Goal: Transaction & Acquisition: Purchase product/service

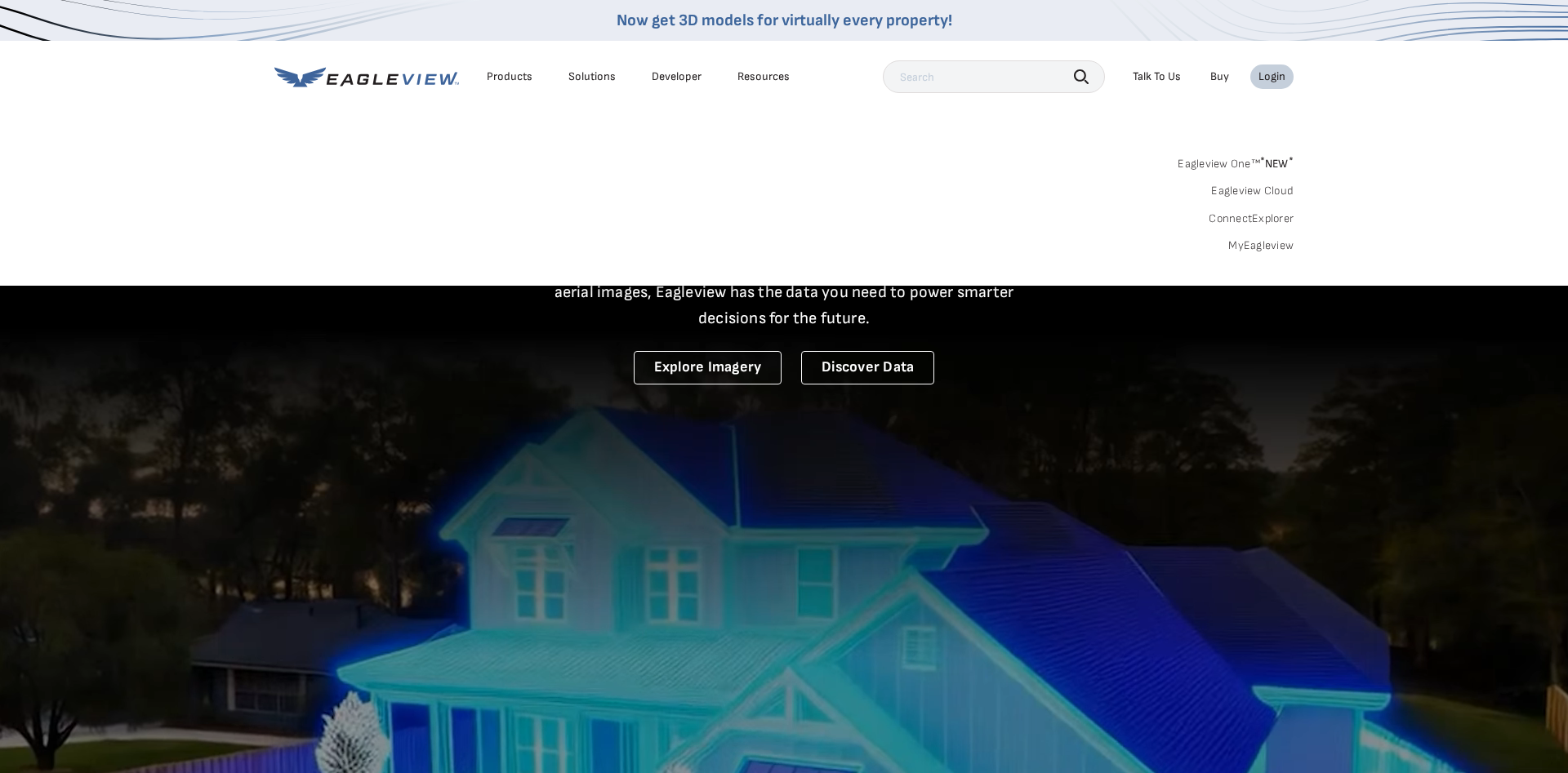
click at [1260, 248] on link "MyEagleview" at bounding box center [1260, 246] width 65 height 14
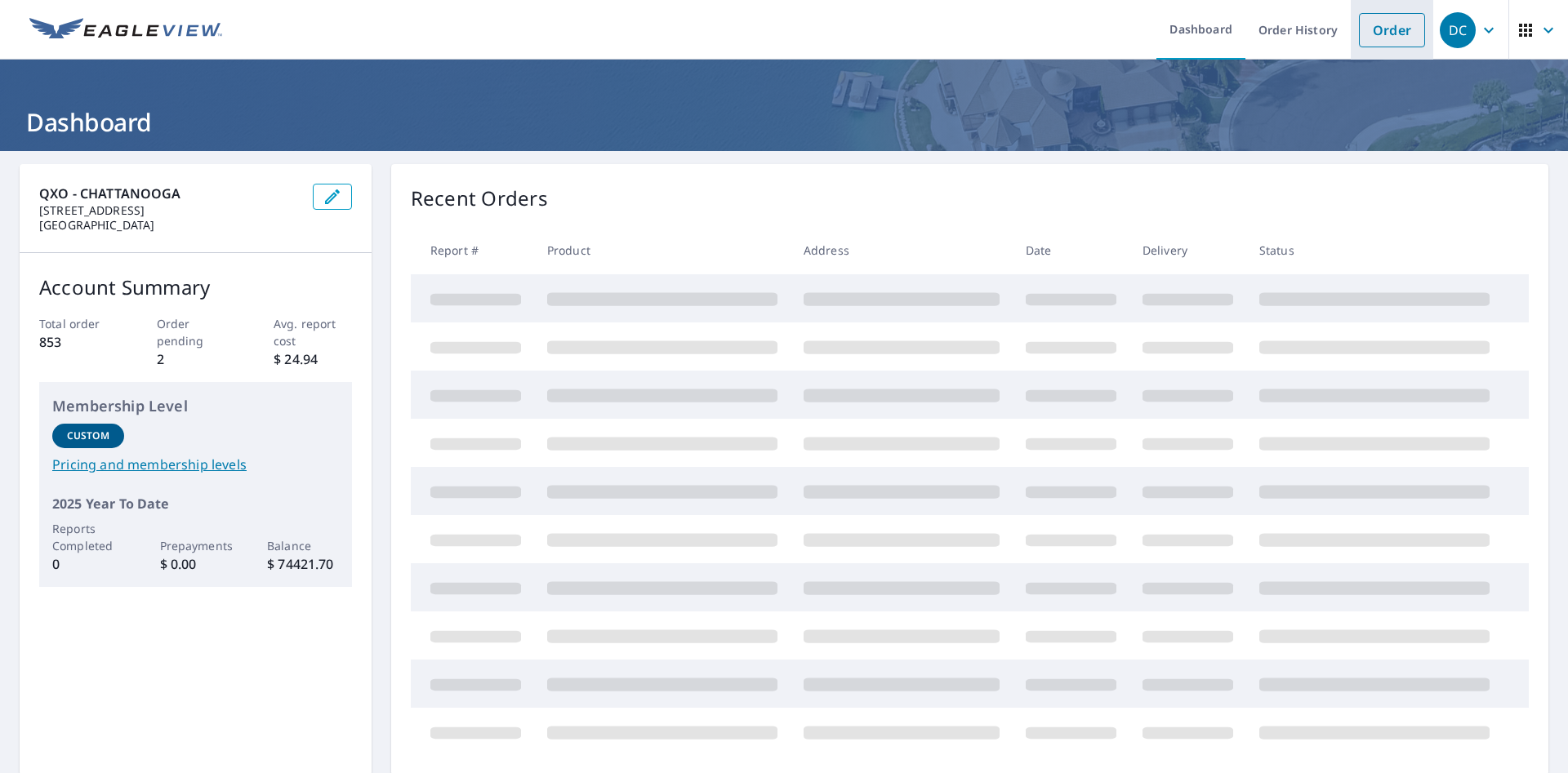
click at [1371, 33] on link "Order" at bounding box center [1392, 30] width 66 height 34
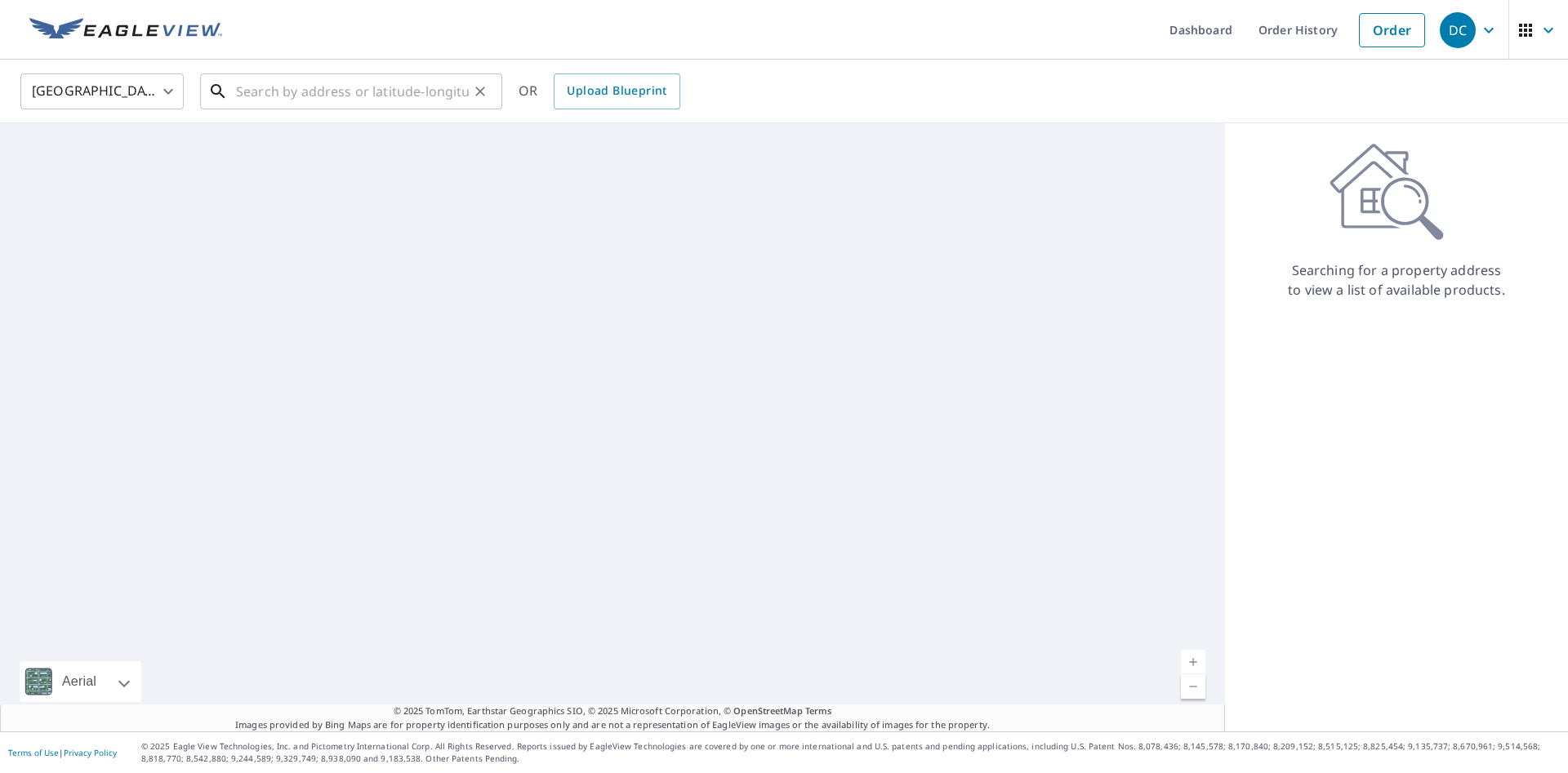
click at [355, 101] on input "text" at bounding box center [352, 91] width 232 height 46
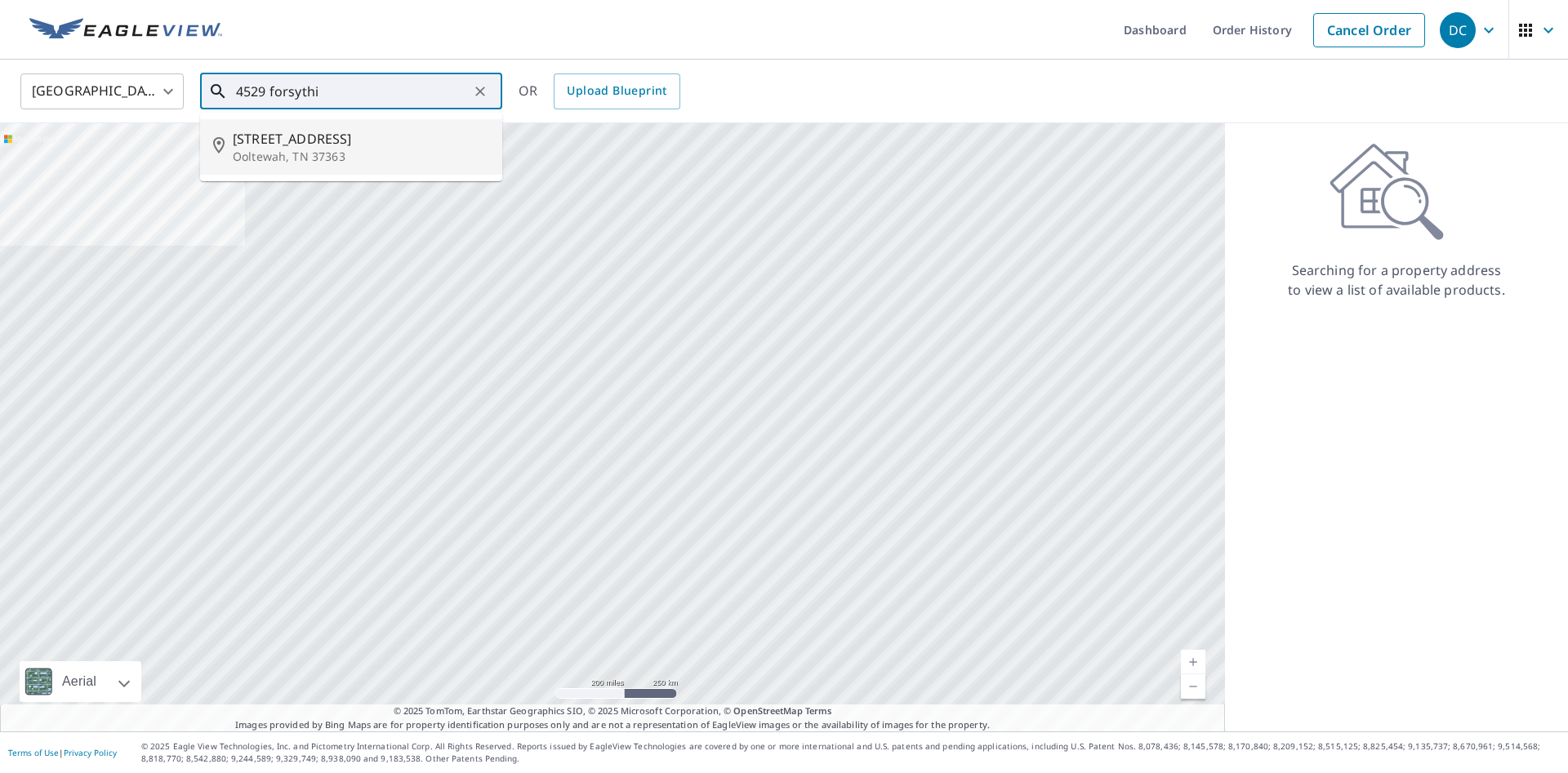
click at [318, 131] on span "[STREET_ADDRESS]" at bounding box center [360, 139] width 257 height 20
type input "[STREET_ADDRESS]"
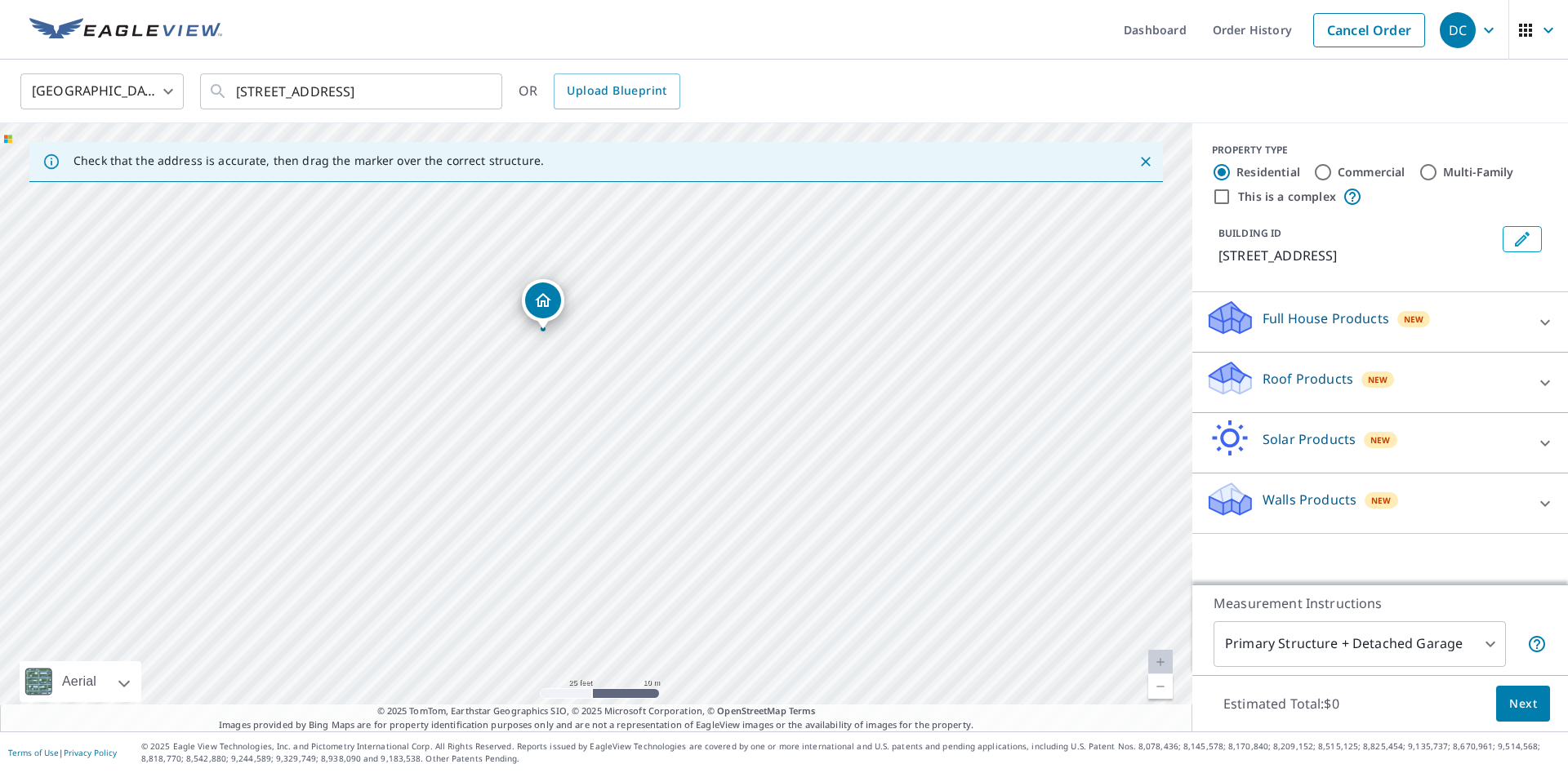
drag, startPoint x: 847, startPoint y: 594, endPoint x: 915, endPoint y: 523, distance: 98.3
click at [915, 523] on div "[STREET_ADDRESS]" at bounding box center [596, 427] width 1193 height 609
click at [1413, 386] on div "Roof Products New" at bounding box center [1365, 382] width 320 height 46
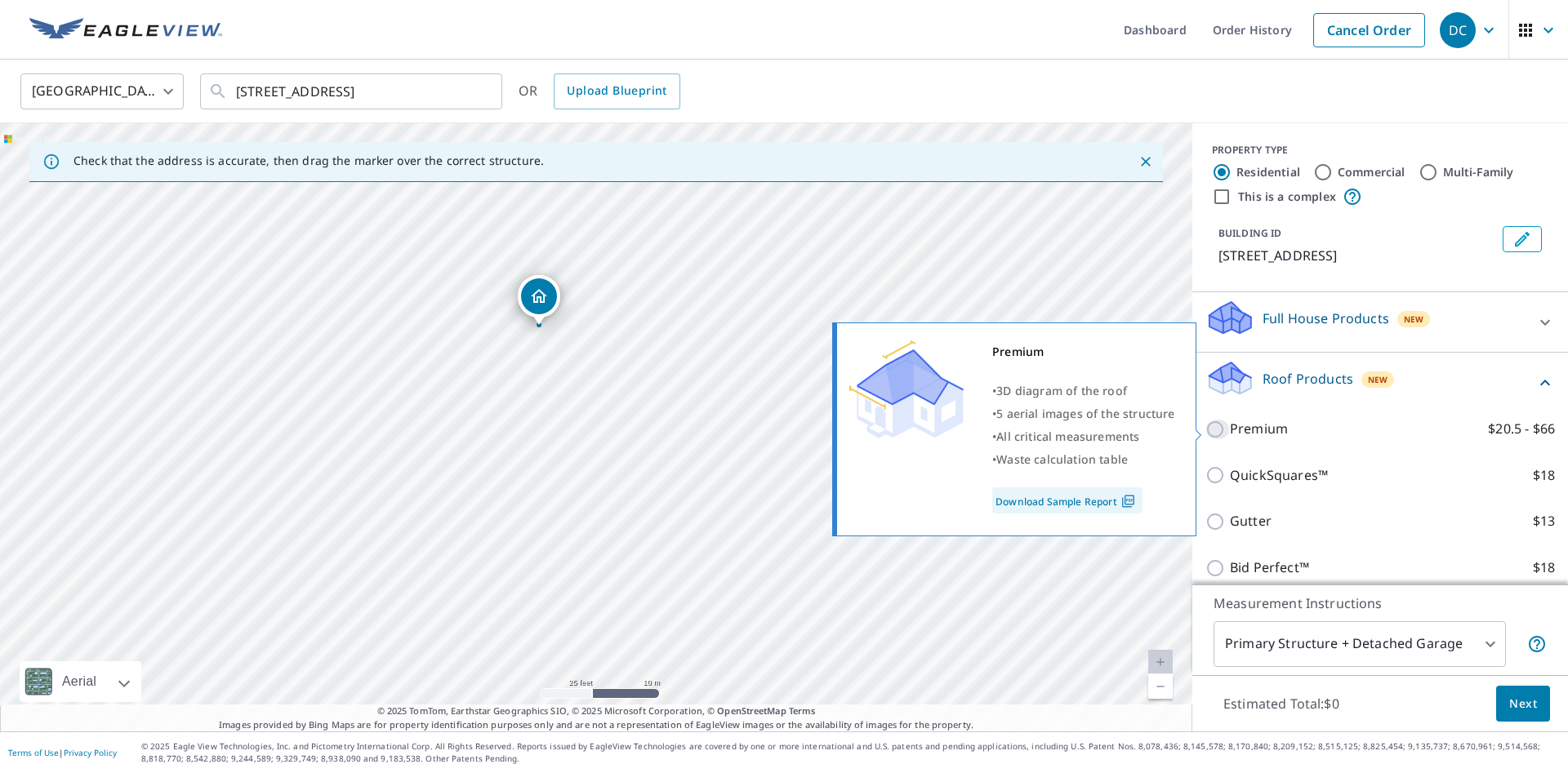
click at [1210, 431] on input "Premium $20.5 - $66" at bounding box center [1217, 430] width 24 height 20
checkbox input "true"
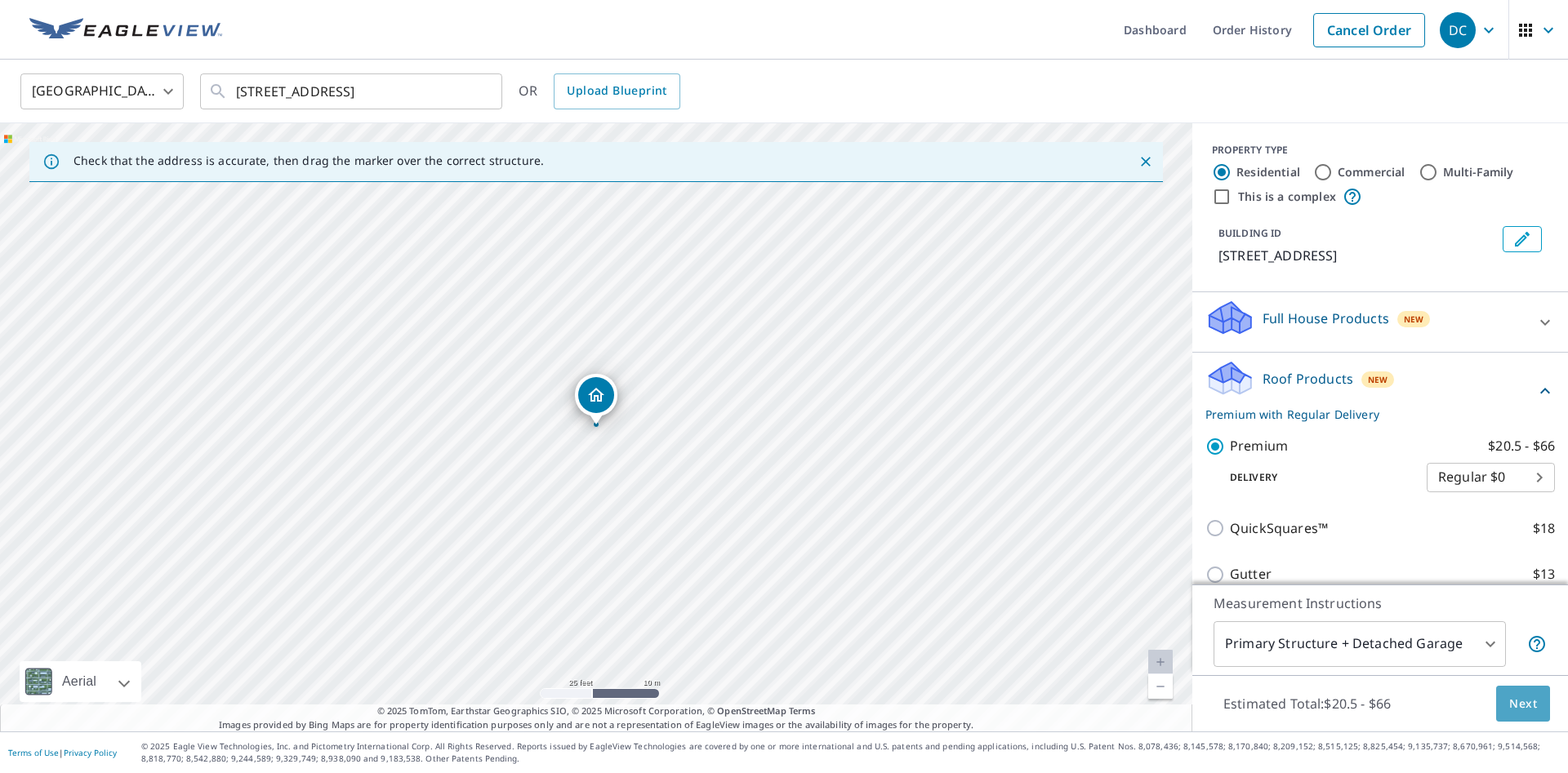
click at [1522, 708] on span "Next" at bounding box center [1522, 703] width 28 height 21
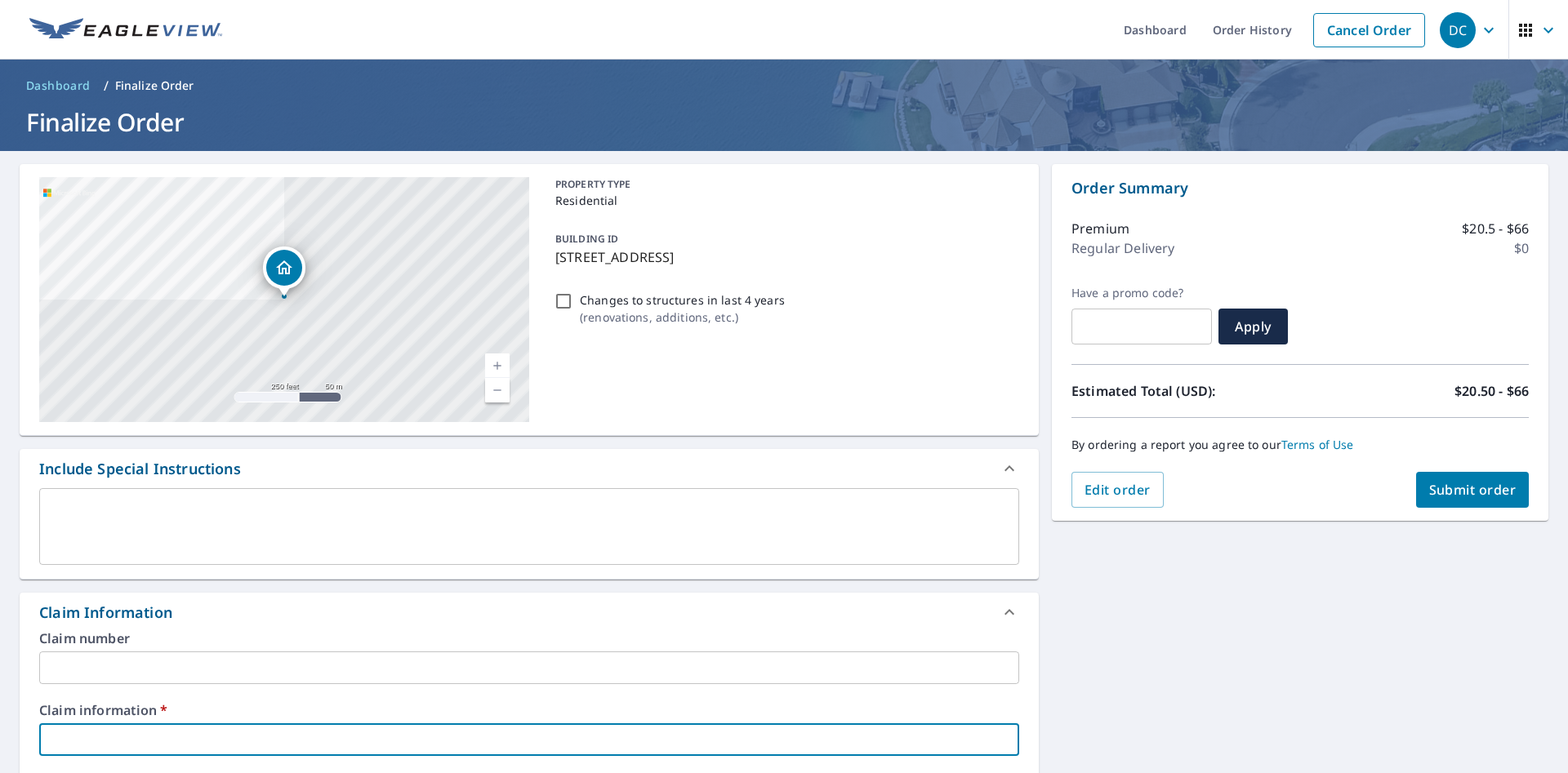
click at [263, 730] on input "text" at bounding box center [529, 739] width 980 height 33
type input "S"
checkbox input "true"
type input "St"
checkbox input "true"
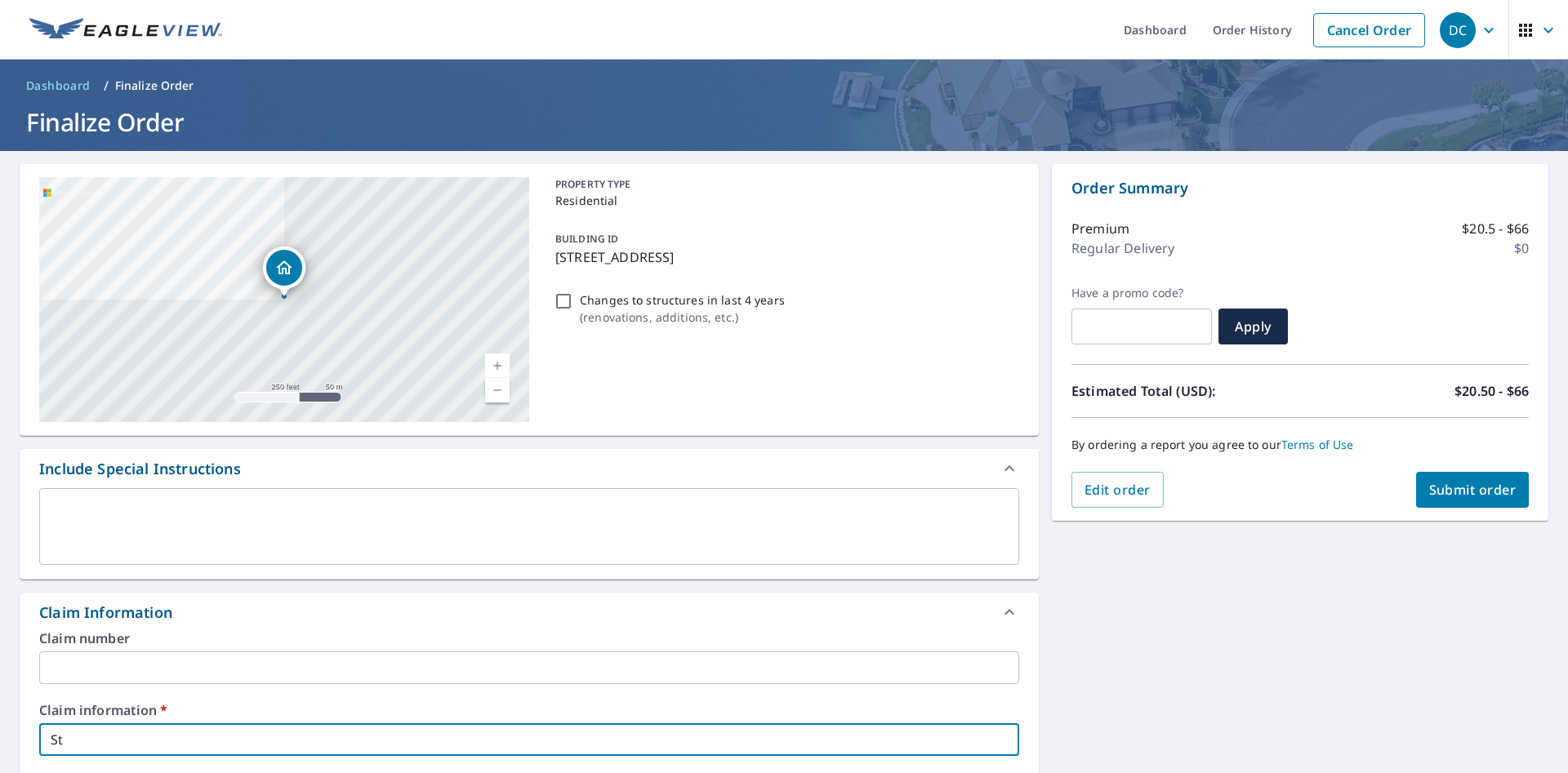
type input "Sta"
checkbox input "true"
type input "Stat"
checkbox input "true"
type input "State"
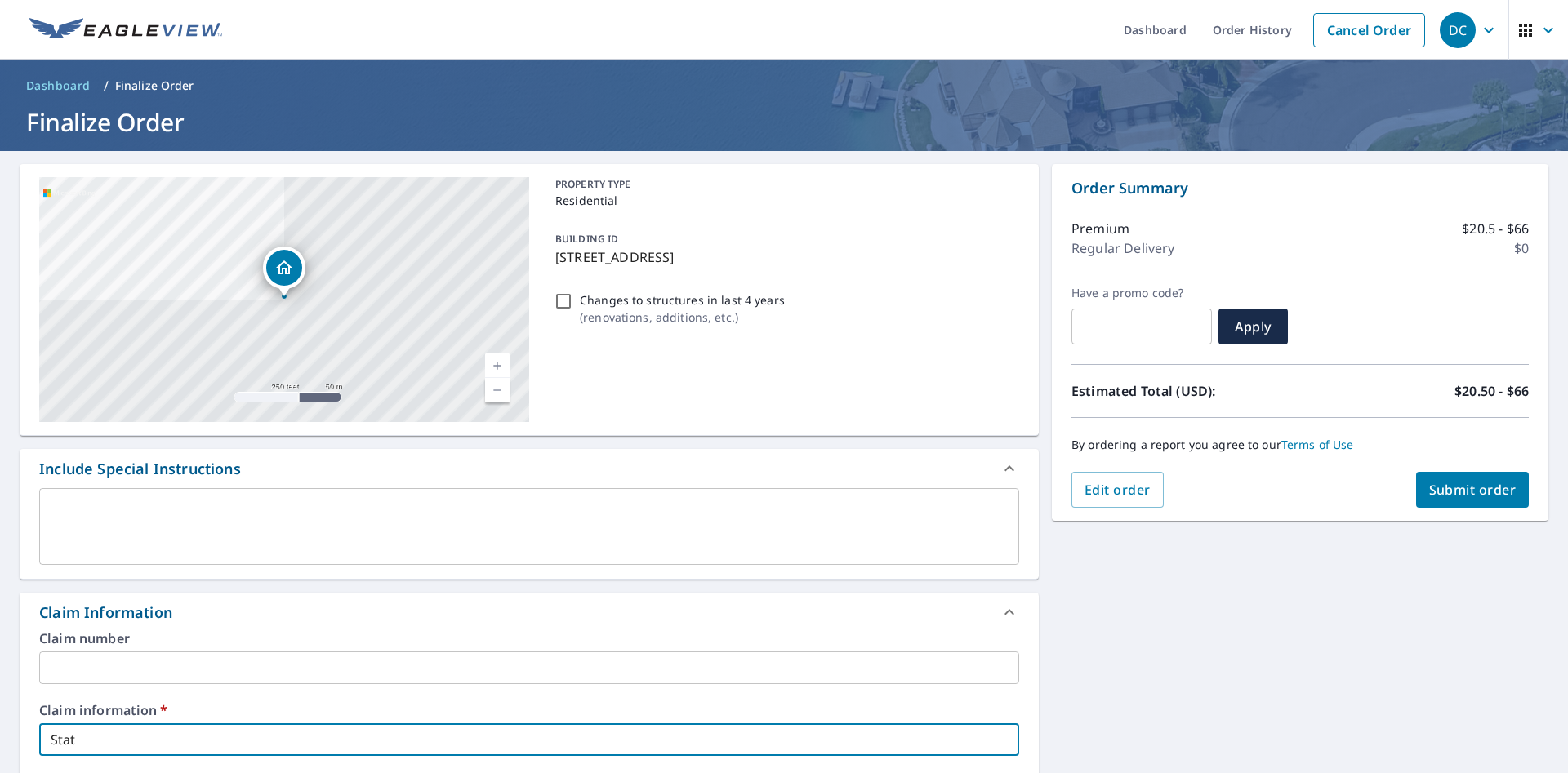
checkbox input "true"
type input "Statel"
checkbox input "true"
type input "Stateli"
checkbox input "true"
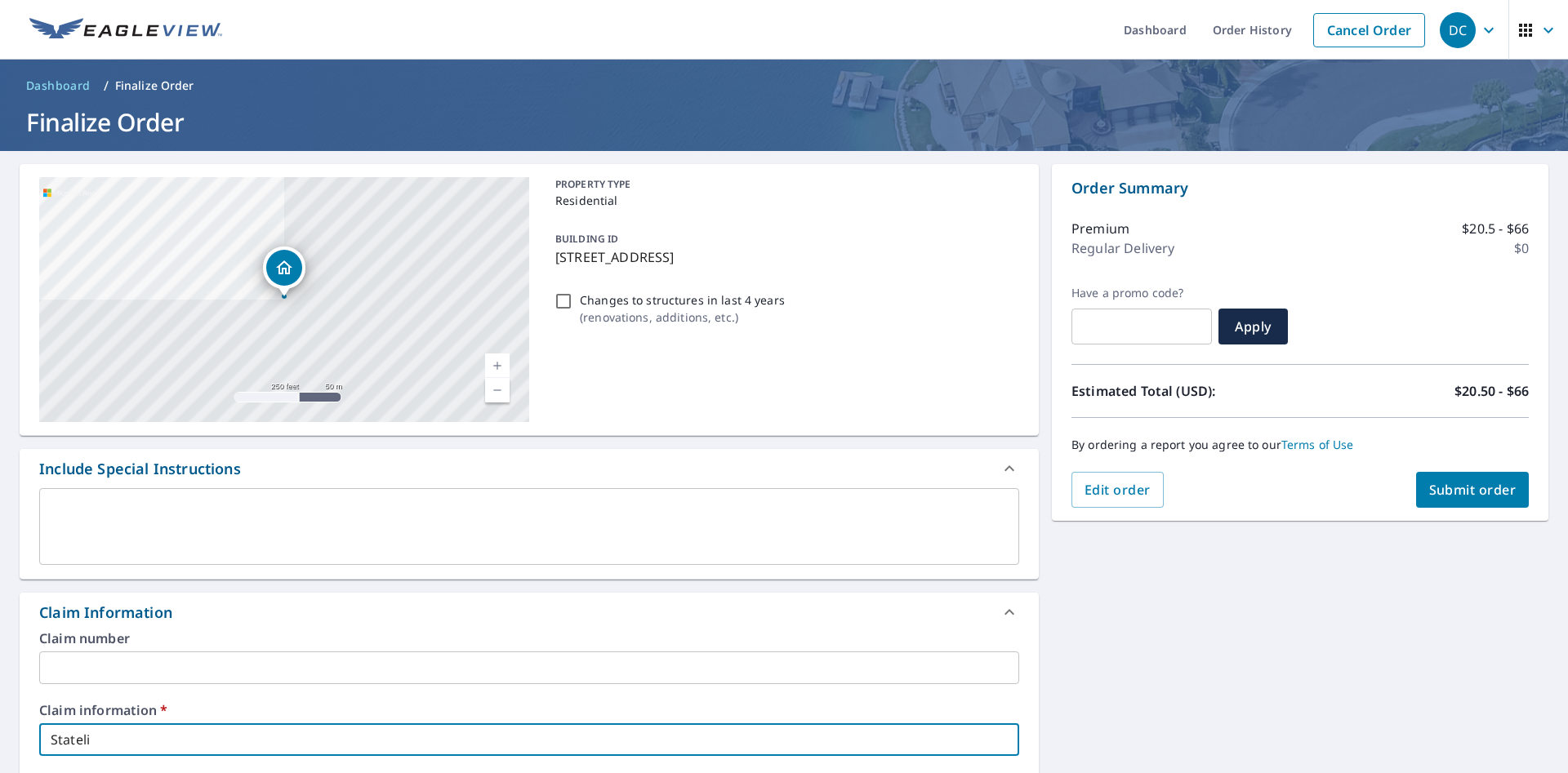
type input "Statelin"
checkbox input "true"
type input "Stateline"
checkbox input "true"
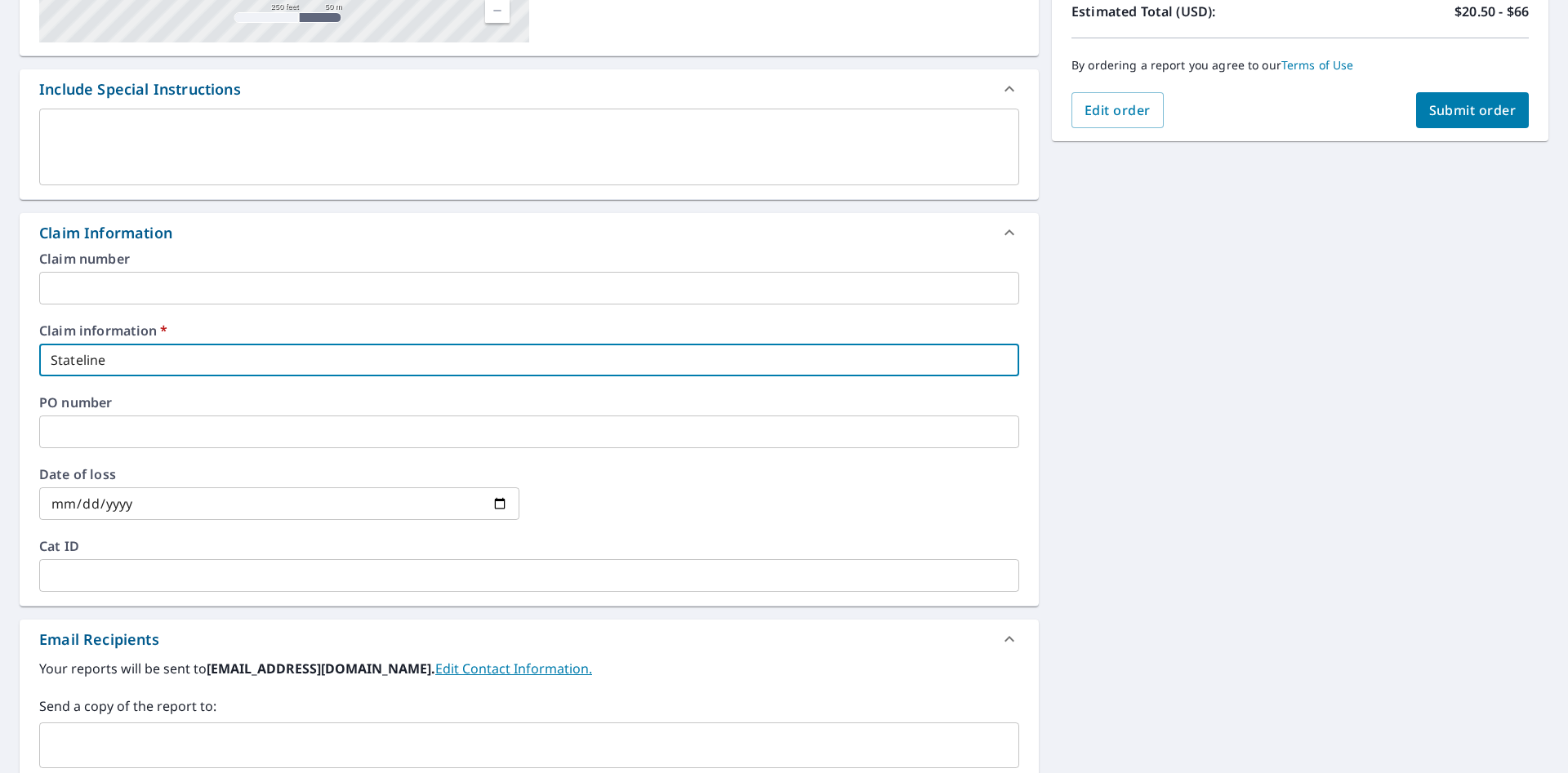
scroll to position [646, 0]
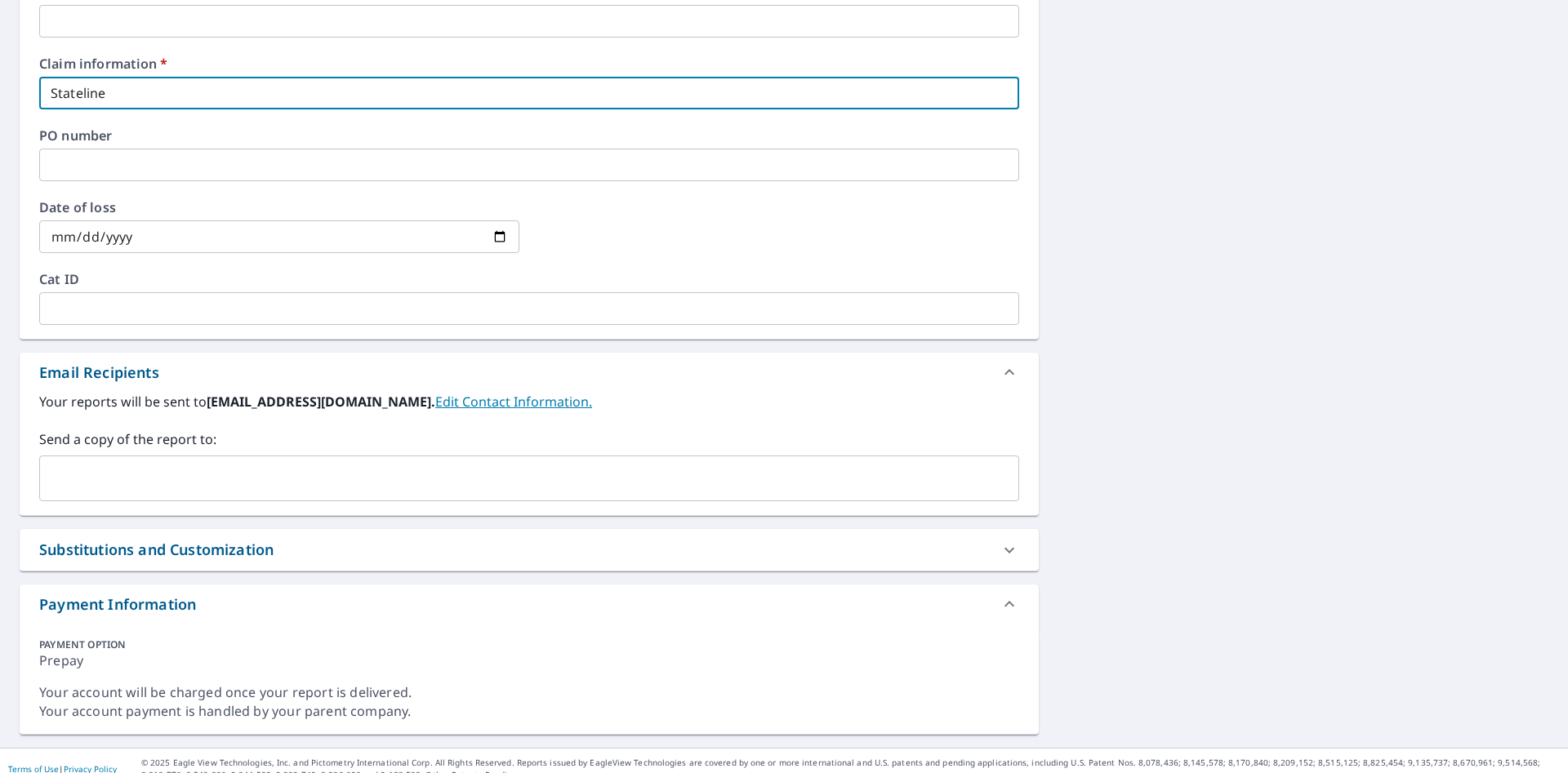
type input "Stateline"
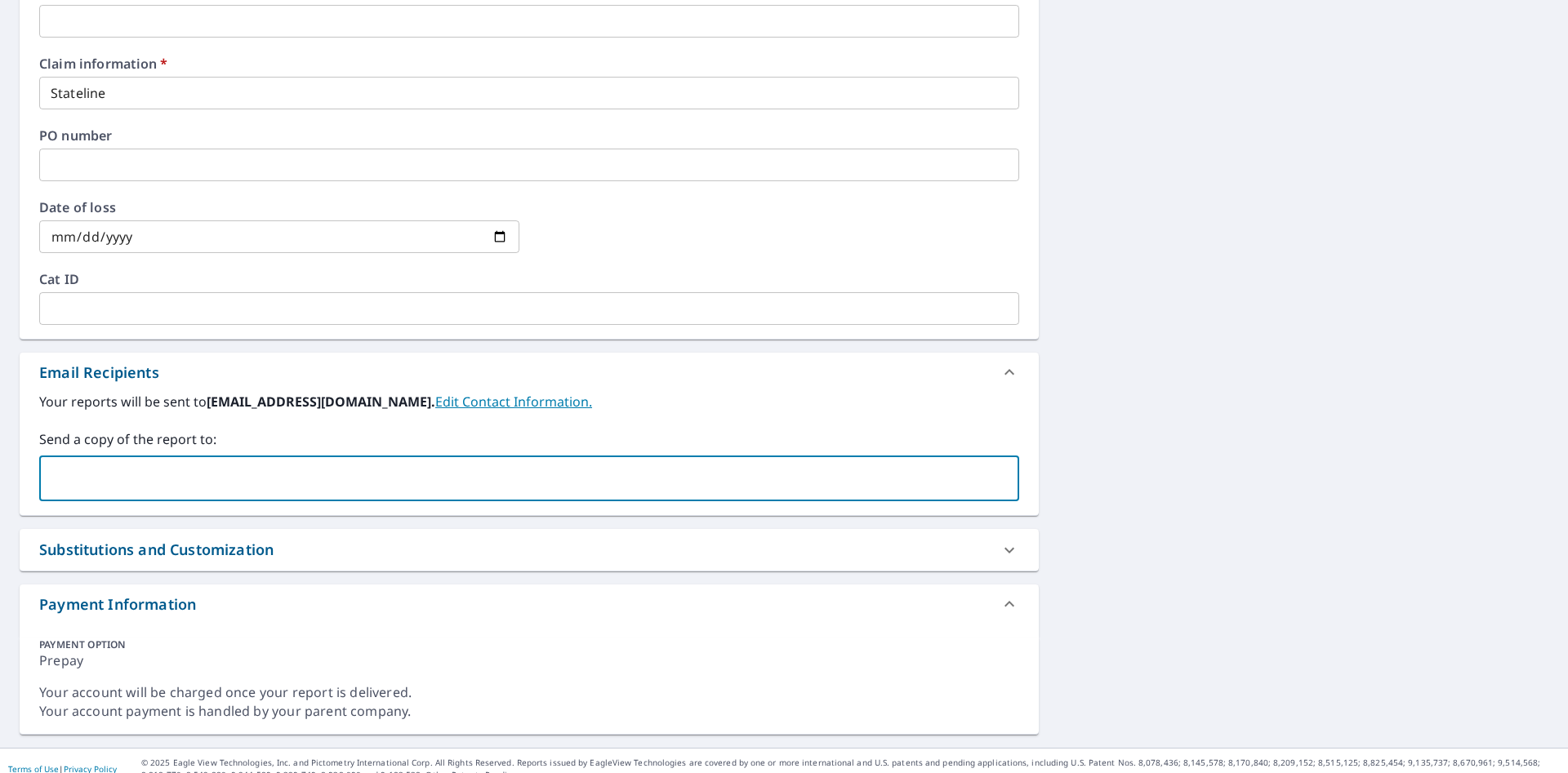
click at [245, 492] on input "text" at bounding box center [517, 478] width 940 height 31
type input "chad.creech@becn.com"
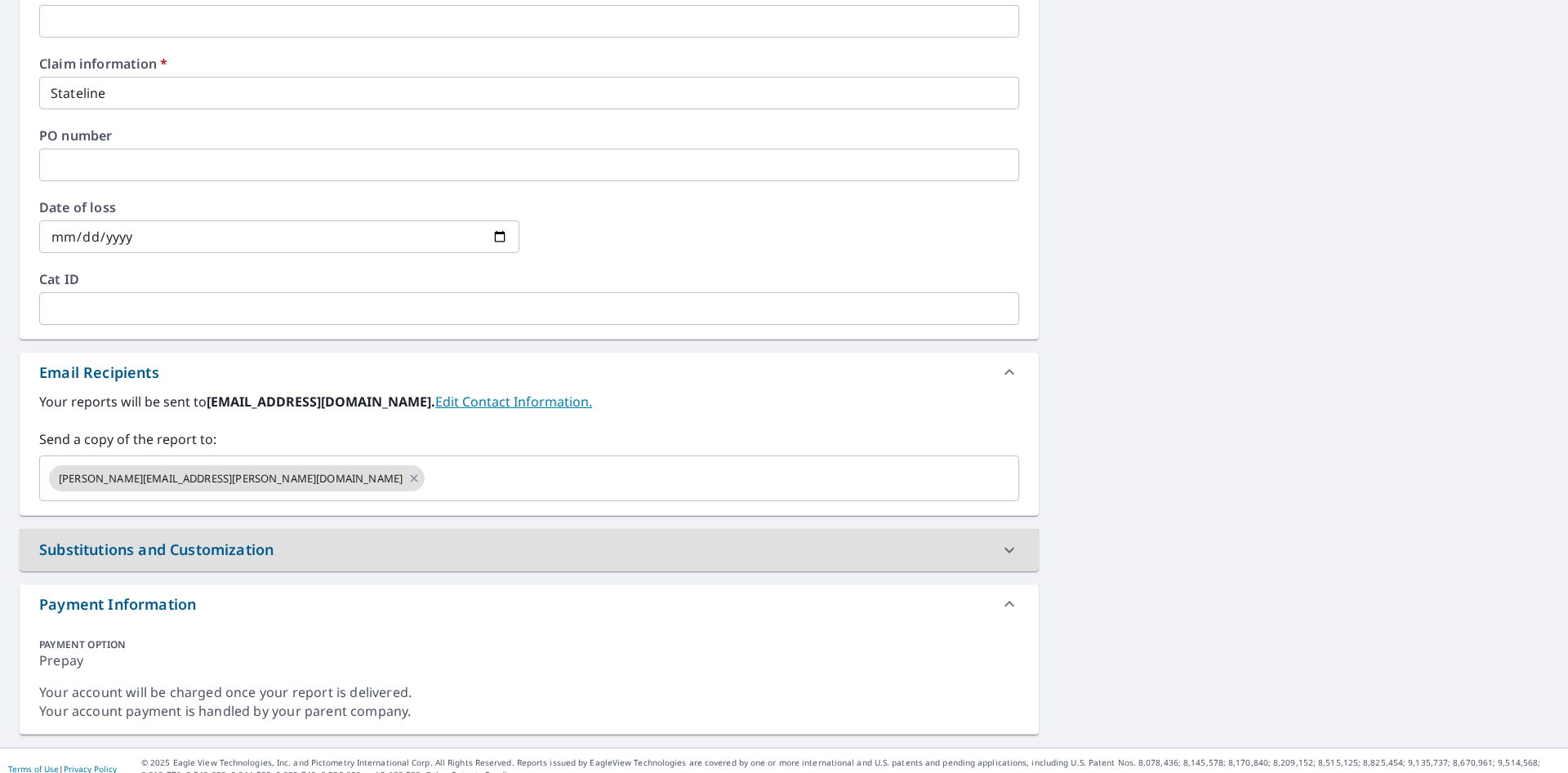
click at [1100, 460] on div "4529 Forsythia Way Ooltewah, TN 37363 Aerial Road A standard road map Aerial A …" at bounding box center [784, 126] width 1568 height 1243
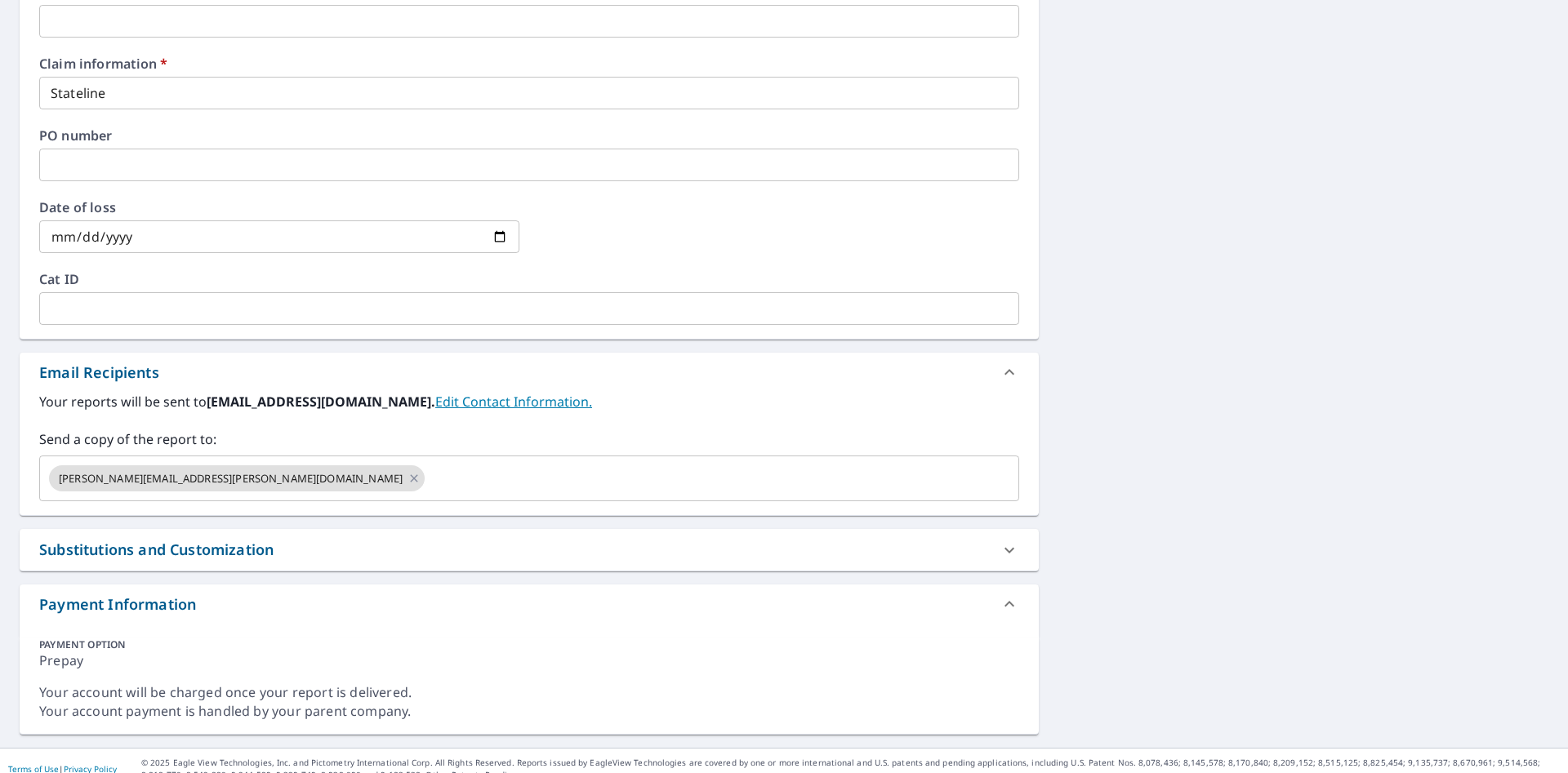
scroll to position [0, 0]
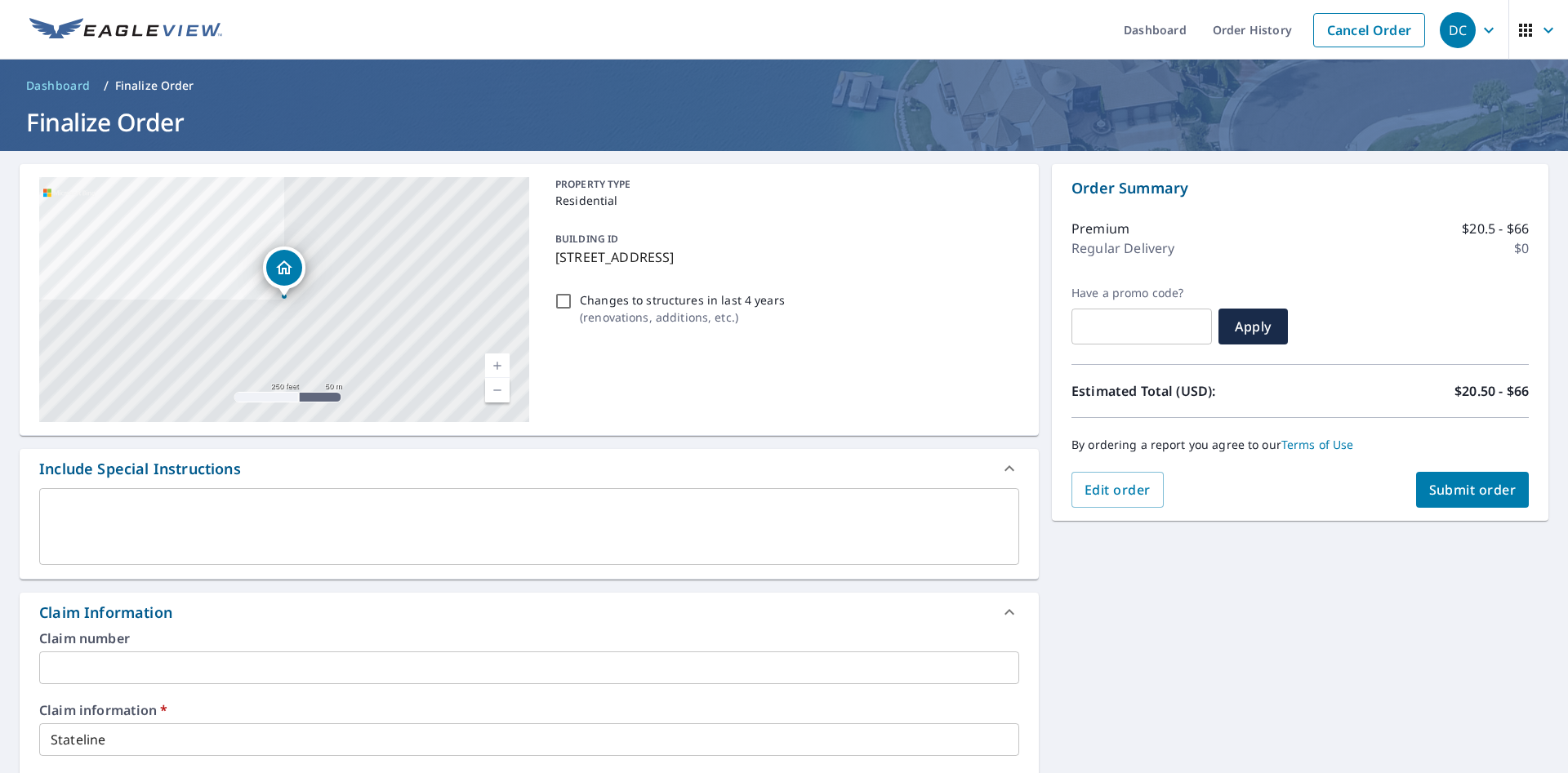
click at [1489, 483] on span "Submit order" at bounding box center [1472, 490] width 88 height 18
checkbox input "true"
